Goal: Task Accomplishment & Management: Use online tool/utility

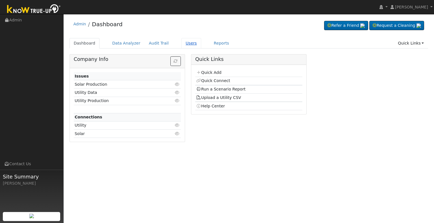
click at [181, 42] on link "Users" at bounding box center [191, 43] width 20 height 10
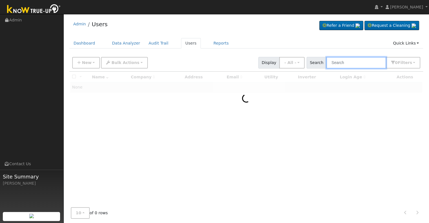
click at [340, 63] on input "text" at bounding box center [357, 63] width 60 height 12
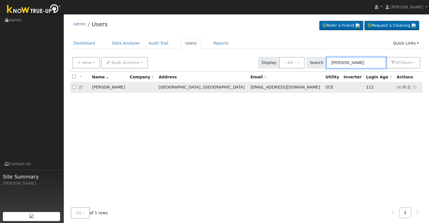
type input "samuel springer"
click at [415, 86] on icon at bounding box center [414, 87] width 5 height 4
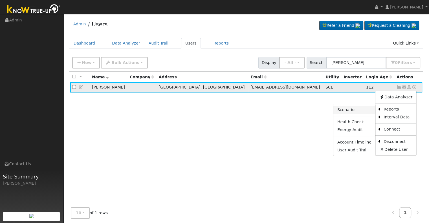
click at [359, 110] on link "Scenario" at bounding box center [355, 110] width 42 height 8
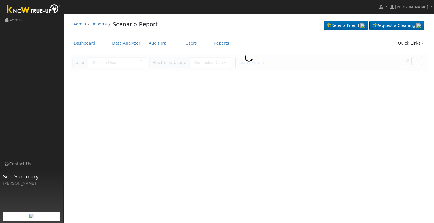
type input "Samuel Springer"
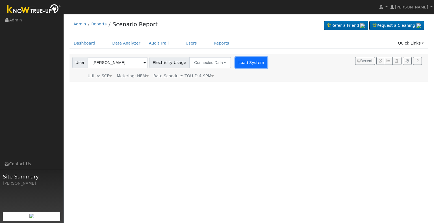
click at [245, 63] on button "Load System" at bounding box center [251, 62] width 32 height 11
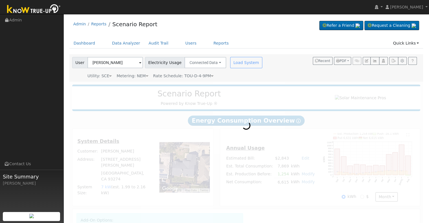
radio input "true"
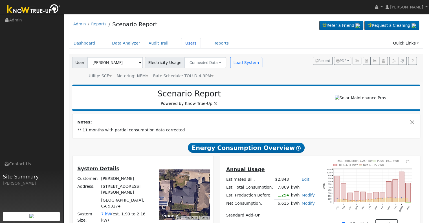
click at [181, 42] on link "Users" at bounding box center [191, 43] width 20 height 10
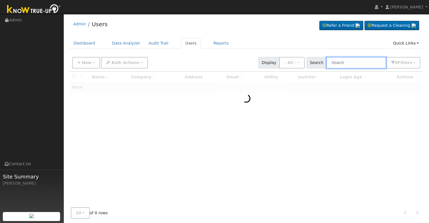
click at [343, 64] on input "text" at bounding box center [357, 63] width 60 height 12
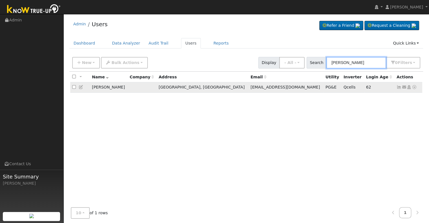
type input "christine lor"
click at [400, 87] on icon at bounding box center [399, 87] width 5 height 4
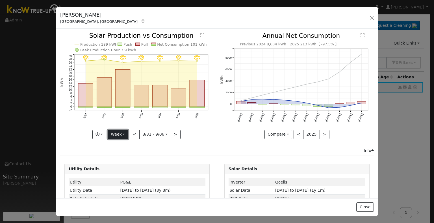
click at [124, 132] on button "Week" at bounding box center [118, 135] width 21 height 10
click at [120, 167] on link "Year" at bounding box center [127, 170] width 39 height 8
type input "2024-09-01"
